Goal: Task Accomplishment & Management: Manage account settings

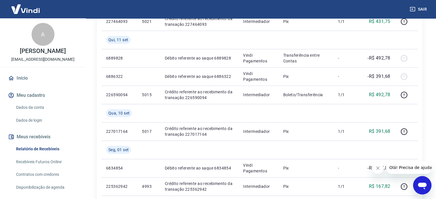
scroll to position [258, 0]
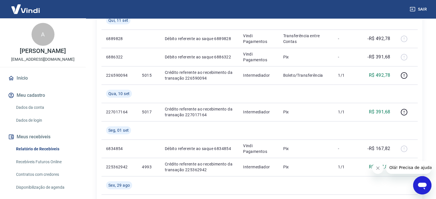
click at [27, 83] on link "Início" at bounding box center [43, 78] width 72 height 13
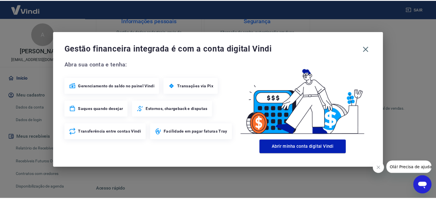
scroll to position [307, 0]
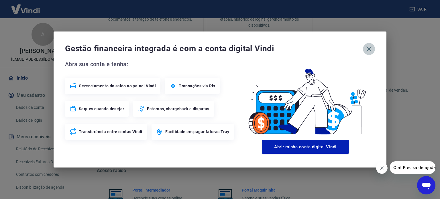
click at [367, 47] on icon "button" at bounding box center [369, 48] width 9 height 9
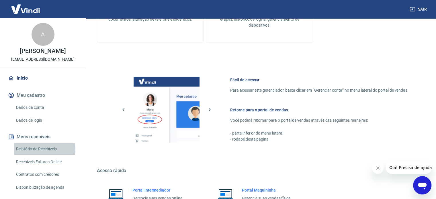
click at [33, 155] on link "Relatório de Recebíveis" at bounding box center [46, 149] width 65 height 12
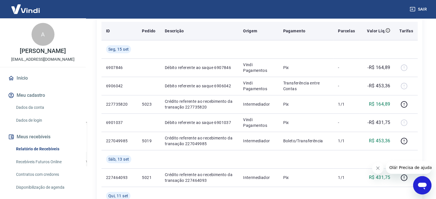
scroll to position [86, 0]
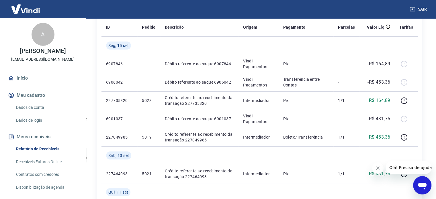
click at [32, 168] on link "Recebíveis Futuros Online" at bounding box center [46, 162] width 65 height 12
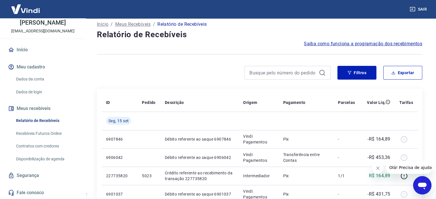
scroll to position [0, 0]
